Goal: Transaction & Acquisition: Register for event/course

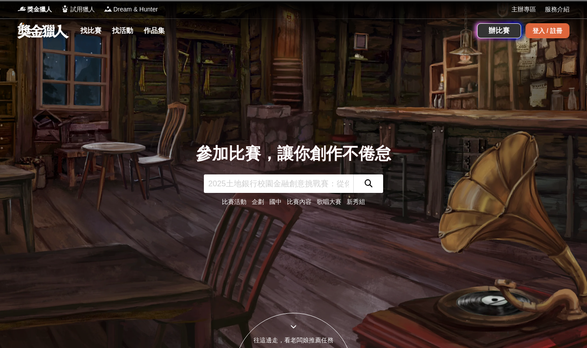
click at [540, 32] on div "登入 / 註冊" at bounding box center [548, 30] width 44 height 15
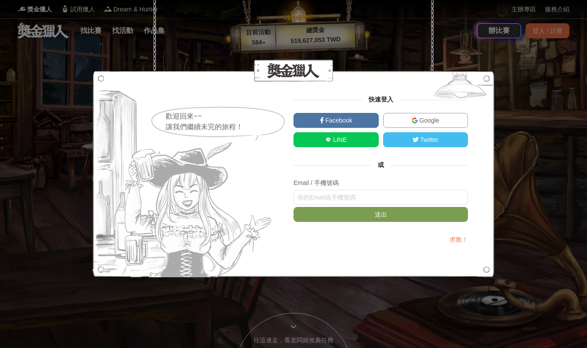
click at [416, 124] on link "Google" at bounding box center [425, 120] width 85 height 15
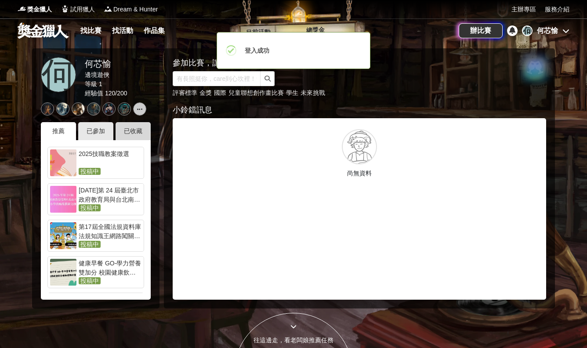
click at [124, 132] on div "已收藏" at bounding box center [133, 131] width 35 height 18
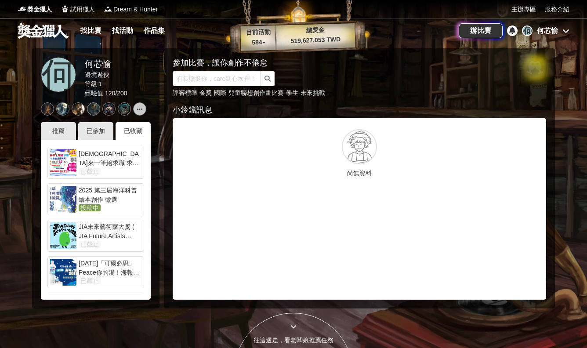
click at [117, 203] on div "2025 第三屆海洋科普繪本創作 徵選" at bounding box center [110, 195] width 63 height 18
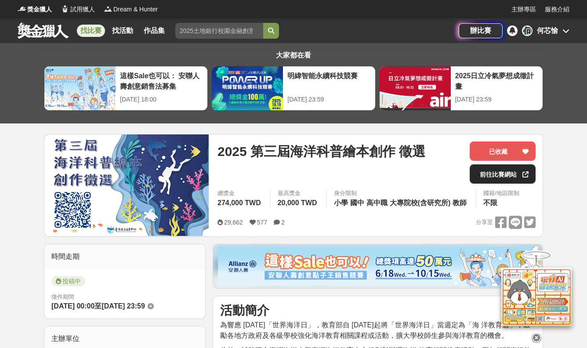
click at [513, 177] on link "前往比賽網站" at bounding box center [503, 173] width 66 height 19
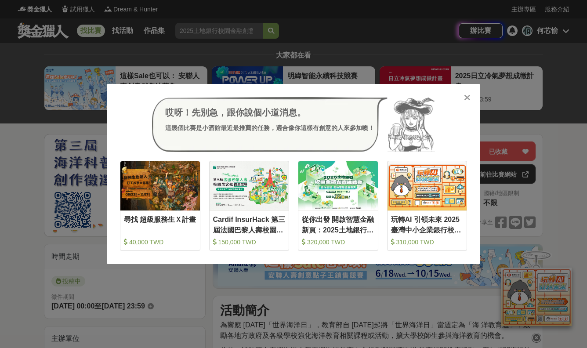
click at [469, 95] on icon at bounding box center [467, 97] width 7 height 9
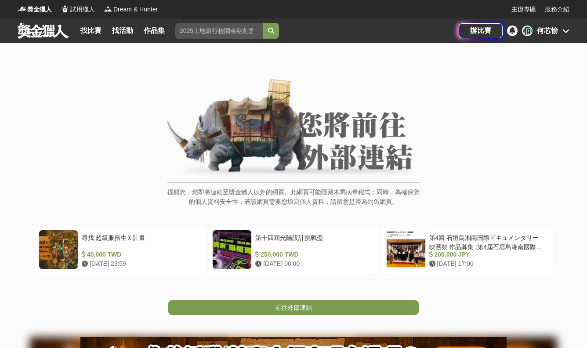
click at [318, 147] on img at bounding box center [294, 128] width 253 height 99
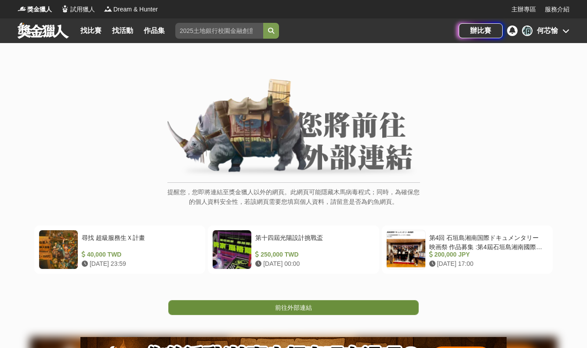
click at [319, 309] on link "前往外部連結" at bounding box center [293, 307] width 251 height 15
